Goal: Task Accomplishment & Management: Manage account settings

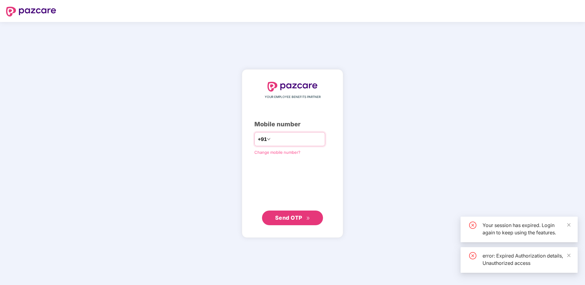
click at [305, 141] on input "number" at bounding box center [297, 139] width 50 height 10
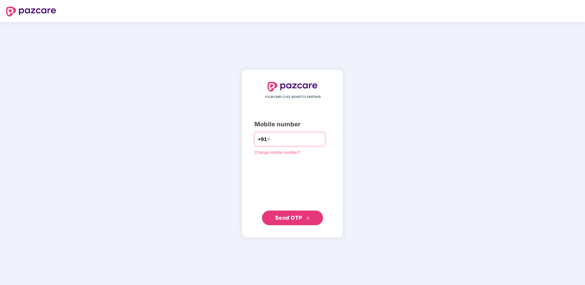
type input "**********"
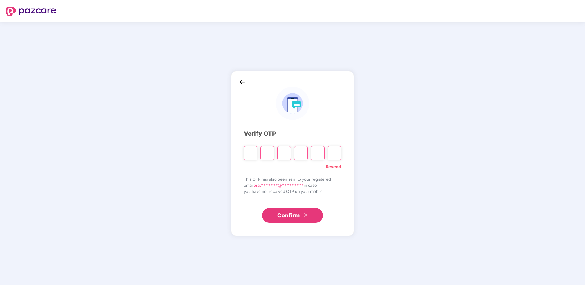
type input "*"
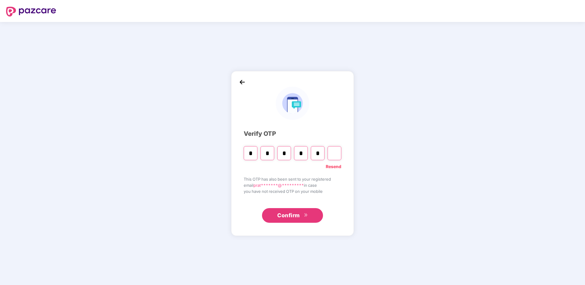
type input "*"
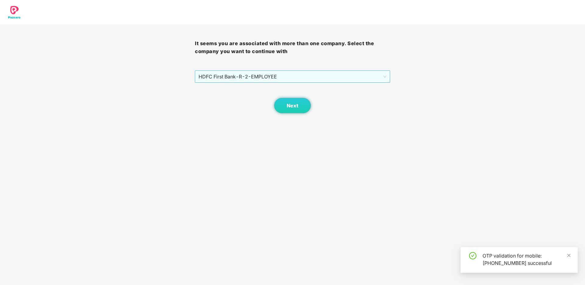
click at [346, 79] on span "HDFC First Bank - R-2 - EMPLOYEE" at bounding box center [293, 77] width 188 height 12
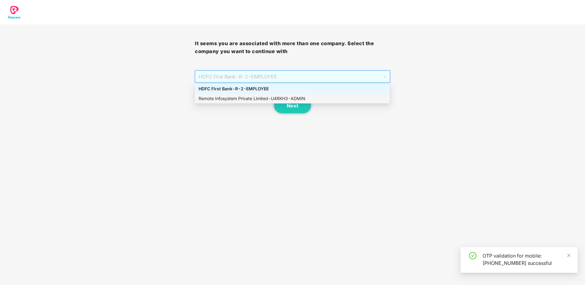
click at [331, 96] on div "Remote Infosystem Private Limited - U4RKH3 - ADMIN" at bounding box center [293, 98] width 188 height 7
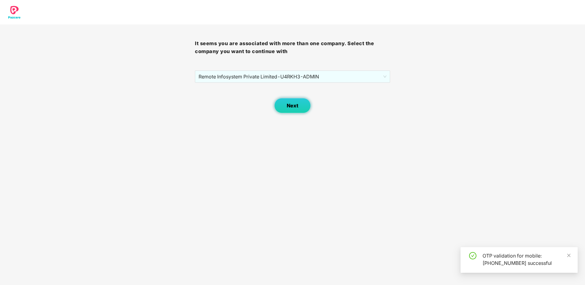
click at [292, 102] on button "Next" at bounding box center [292, 105] width 37 height 15
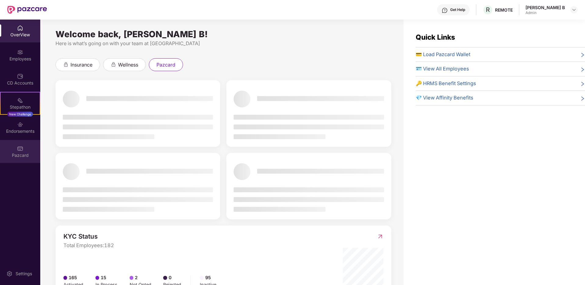
click at [35, 159] on div "Pazcard" at bounding box center [20, 151] width 40 height 23
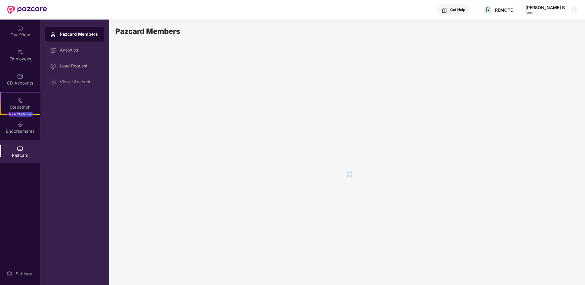
click at [96, 32] on div "Pazcard Members" at bounding box center [80, 34] width 40 height 6
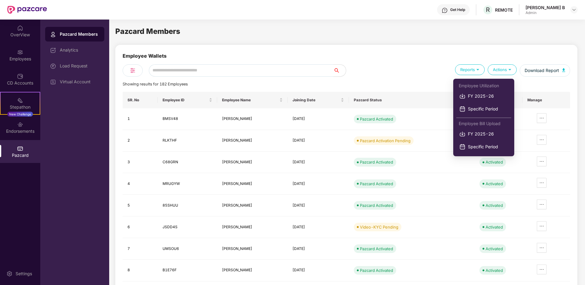
click at [462, 70] on div "Reports" at bounding box center [470, 69] width 30 height 11
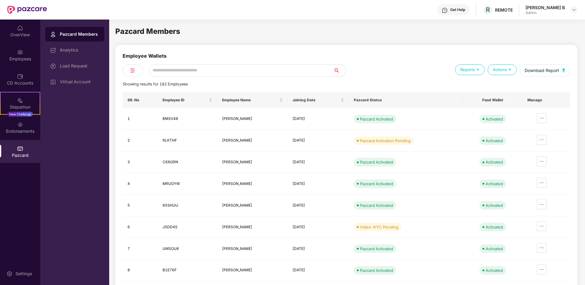
click at [392, 53] on div "Employee Wallets" at bounding box center [347, 58] width 448 height 12
click at [63, 70] on div "Load Request" at bounding box center [74, 66] width 59 height 15
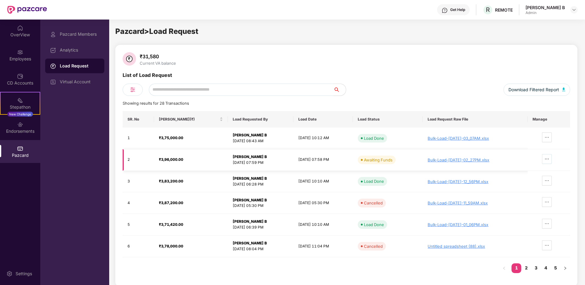
click at [552, 162] on button "button" at bounding box center [547, 159] width 10 height 10
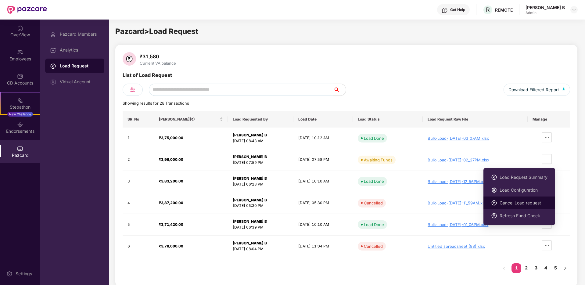
click at [534, 201] on span "Cancel Load request" at bounding box center [524, 203] width 48 height 7
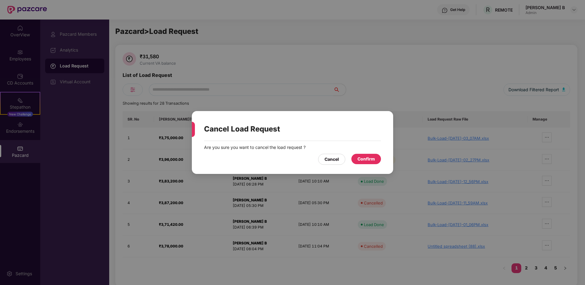
click at [362, 155] on div "Confirm" at bounding box center [367, 159] width 30 height 10
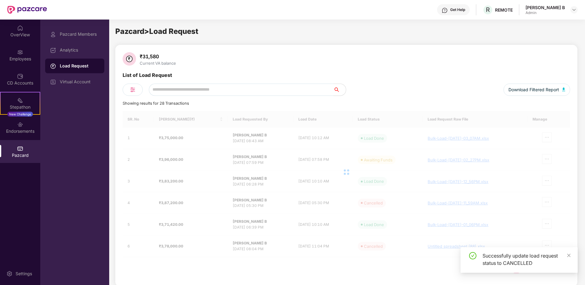
click at [552, 138] on div at bounding box center [347, 172] width 448 height 122
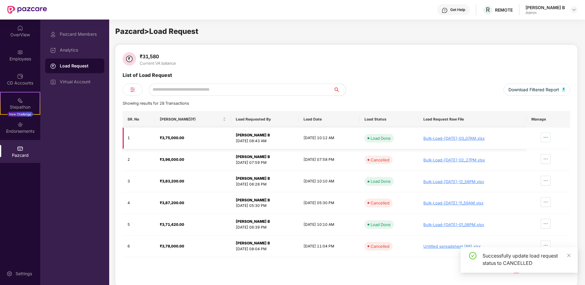
click at [548, 138] on icon "ellipsis" at bounding box center [546, 137] width 5 height 5
click at [548, 139] on icon "ellipsis" at bounding box center [546, 137] width 5 height 5
click at [457, 137] on div "Bulk-Load-25-Aug-2025-03_07AM.xlsx" at bounding box center [473, 138] width 98 height 5
